Goal: Information Seeking & Learning: Learn about a topic

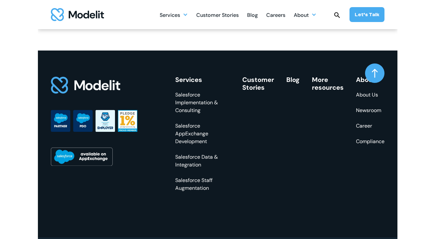
scroll to position [977, 0]
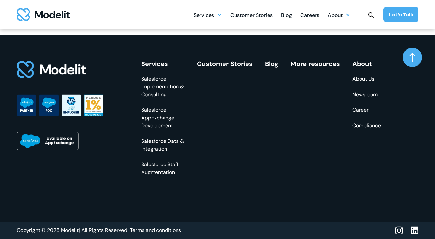
click at [383, 84] on div "Services Salesforce Implementation & Consulting Salesforce AppExchange Developm…" at bounding box center [211, 128] width 389 height 187
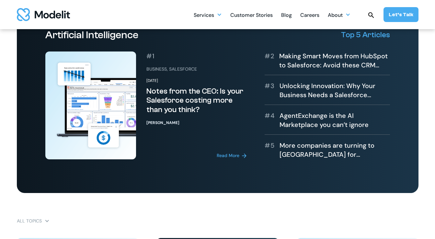
scroll to position [260, 0]
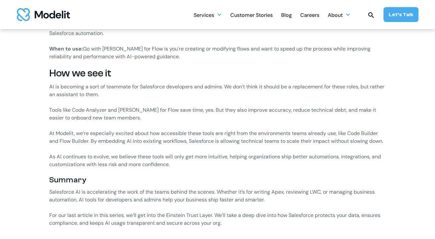
scroll to position [968, 0]
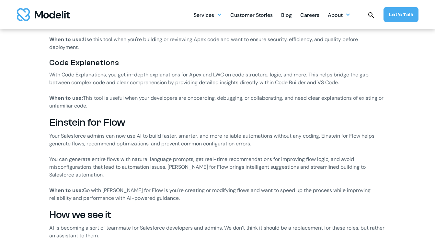
scroll to position [737, 0]
